Goal: Task Accomplishment & Management: Manage account settings

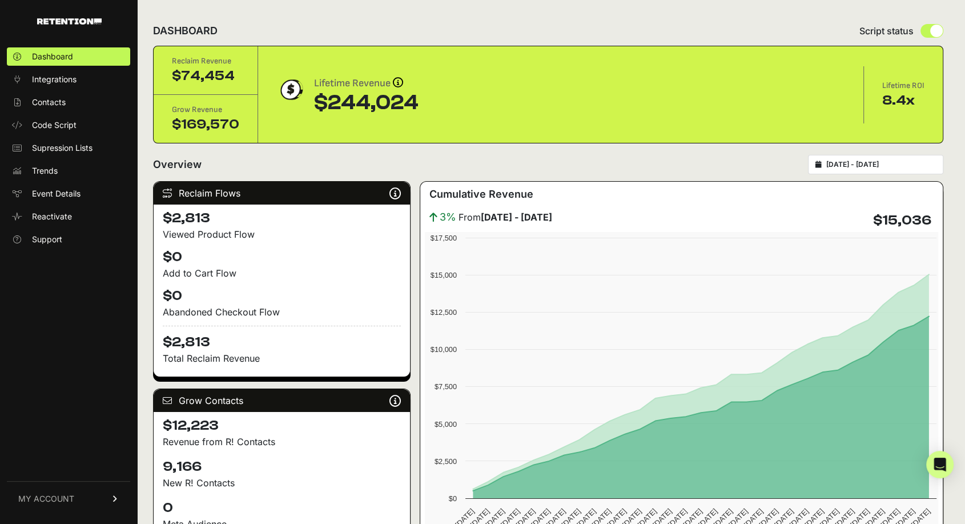
click at [80, 501] on link "MY ACCOUNT" at bounding box center [68, 498] width 123 height 35
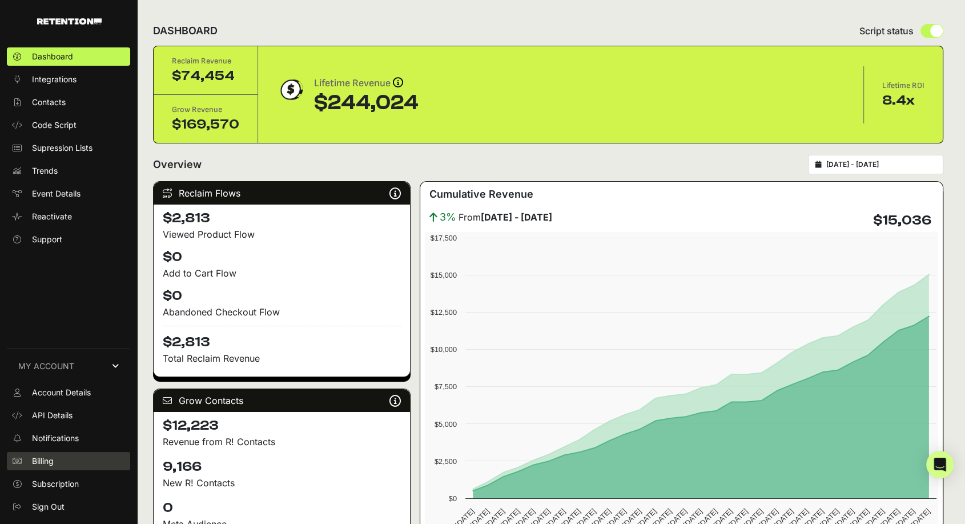
click at [81, 466] on link "Billing" at bounding box center [68, 461] width 123 height 18
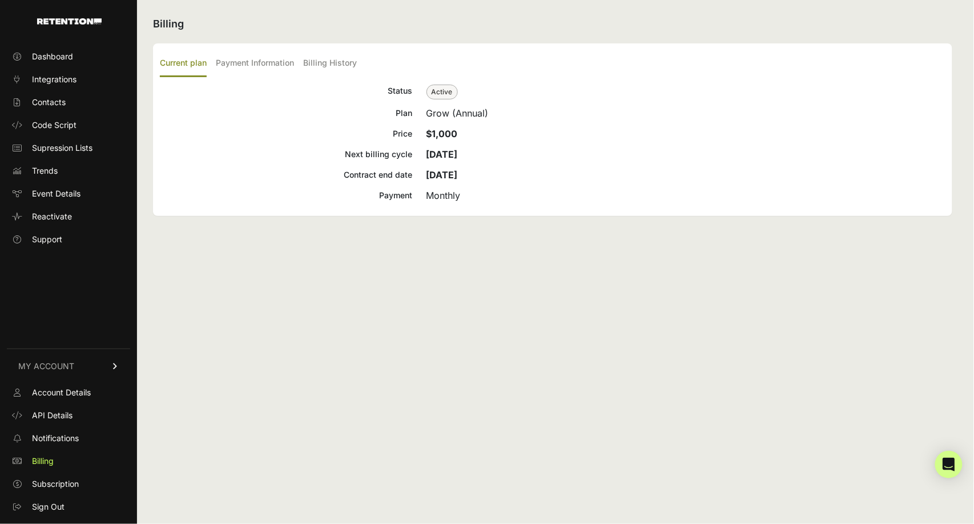
drag, startPoint x: 466, startPoint y: 136, endPoint x: 420, endPoint y: 134, distance: 45.7
click at [420, 134] on div "Price $1,000" at bounding box center [553, 134] width 786 height 14
copy strong "$1,000"
click at [337, 59] on label "Billing History" at bounding box center [330, 63] width 54 height 27
click at [0, 0] on input "Billing History" at bounding box center [0, 0] width 0 height 0
